Goal: Transaction & Acquisition: Subscribe to service/newsletter

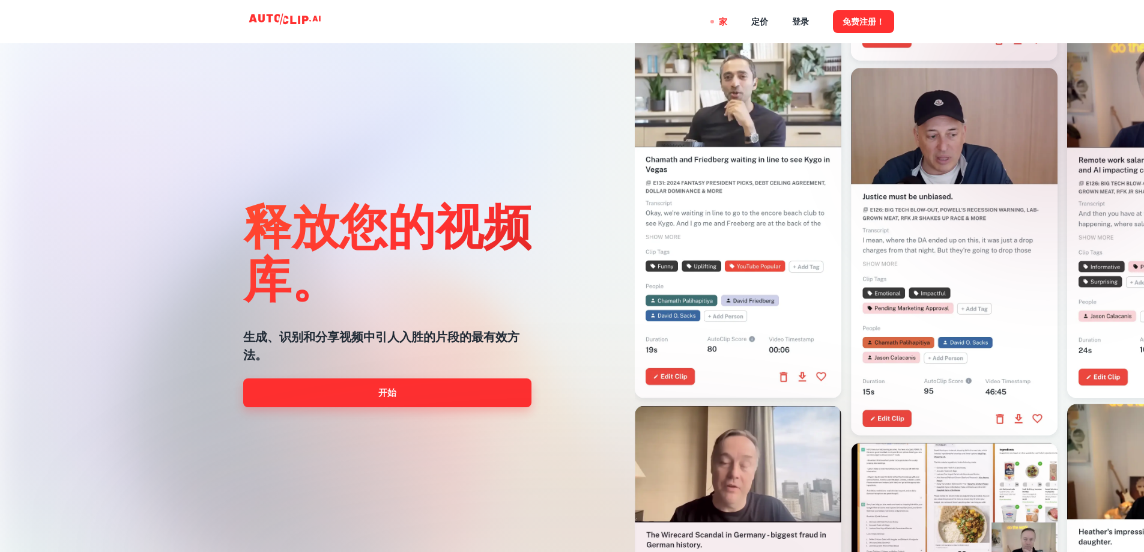
click at [371, 398] on link "开始" at bounding box center [387, 392] width 288 height 29
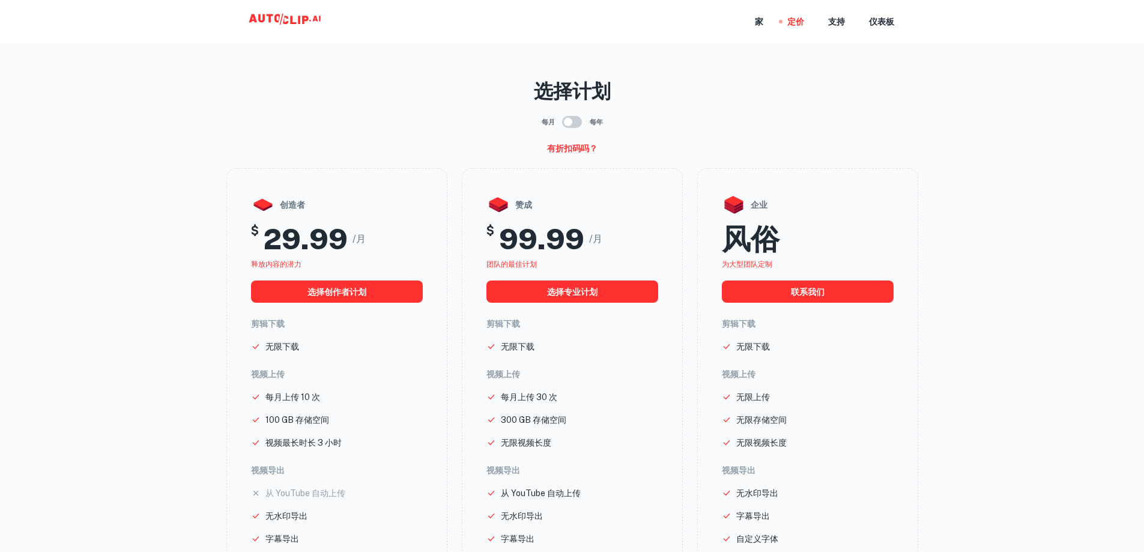
click at [1085, 142] on main "选择计划 每月 每年 有折扣码吗？ 创造者 $ 29.99 /月 释放内容的潜力 选择创作者计划 剪辑下载 无限下载 视频上传 每月上传 10 次 100 G…" at bounding box center [572, 392] width 1144 height 765
click at [272, 13] on icon at bounding box center [286, 22] width 120 height 24
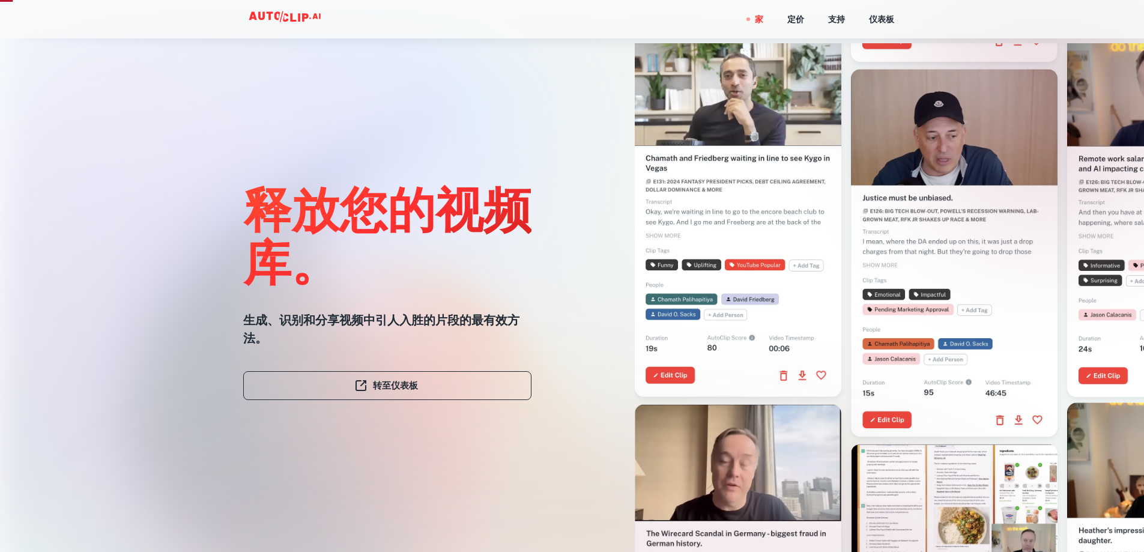
scroll to position [240, 0]
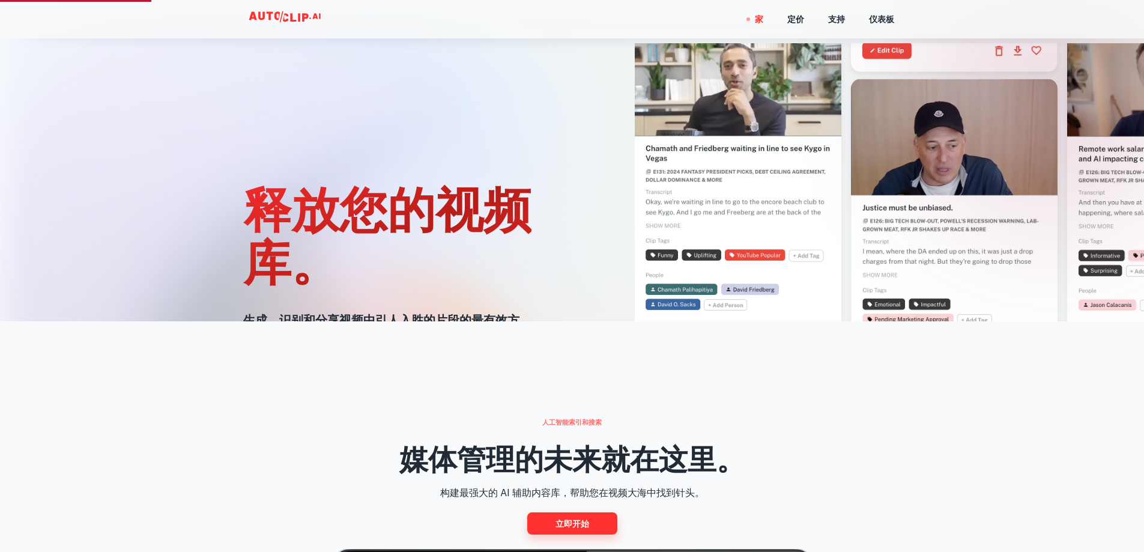
click at [567, 524] on font "立即开始" at bounding box center [573, 524] width 34 height 10
